Goal: Navigation & Orientation: Find specific page/section

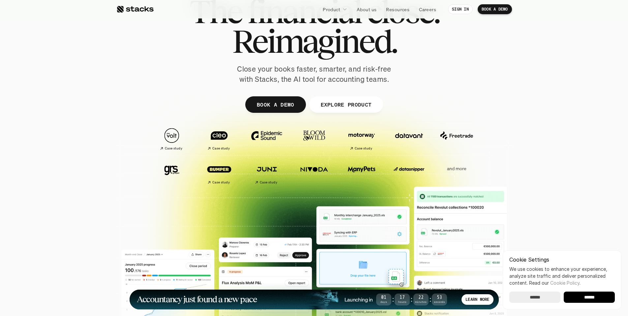
scroll to position [44, 0]
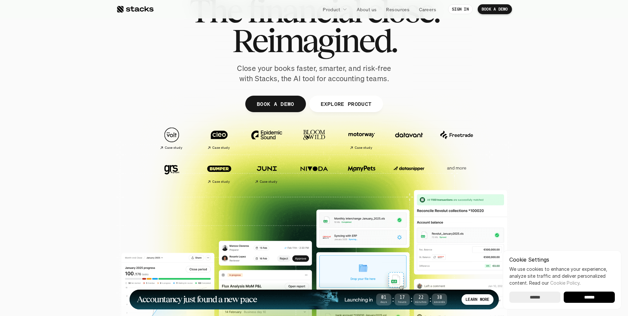
click at [455, 170] on p "and more" at bounding box center [456, 168] width 41 height 6
click at [471, 138] on img at bounding box center [456, 135] width 37 height 26
click at [218, 140] on img at bounding box center [219, 135] width 37 height 26
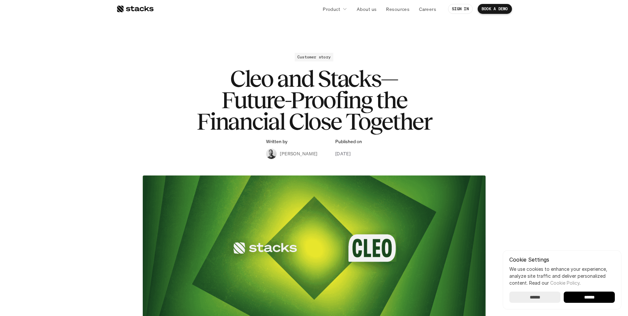
scroll to position [219, 0]
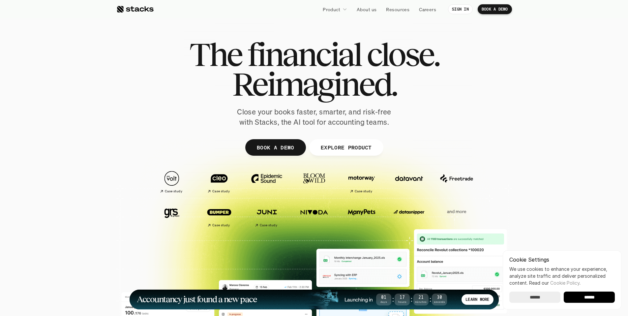
click at [364, 143] on p "EXPLORE PRODUCT" at bounding box center [345, 147] width 51 height 10
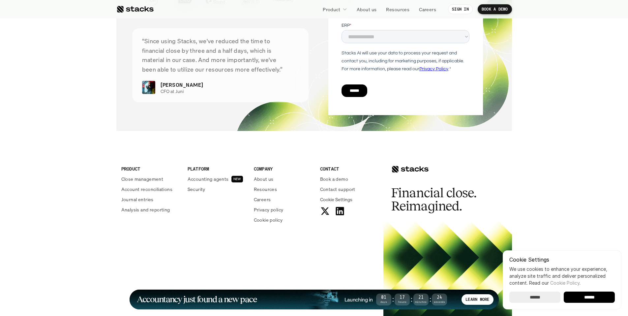
scroll to position [2387, 0]
